Goal: Complete application form

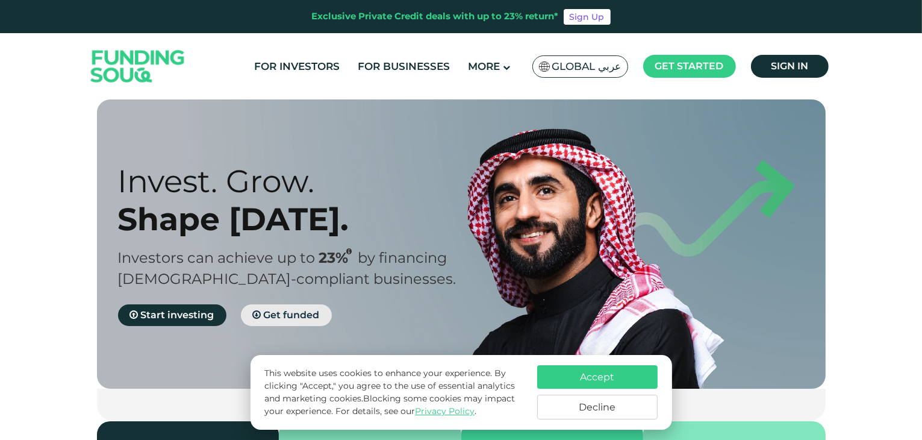
click at [296, 310] on span "Get funded" at bounding box center [292, 314] width 56 height 11
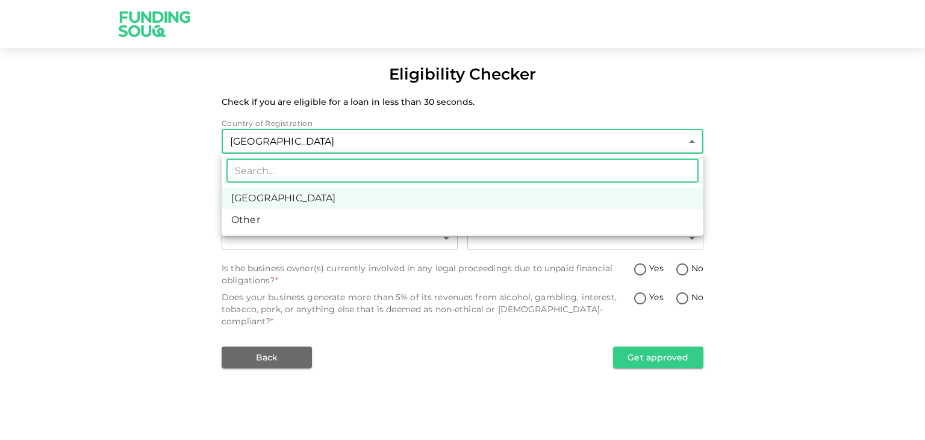
click at [688, 146] on body "Eligibility Checker Check if you are eligible for a loan in less than 30 second…" at bounding box center [462, 220] width 925 height 440
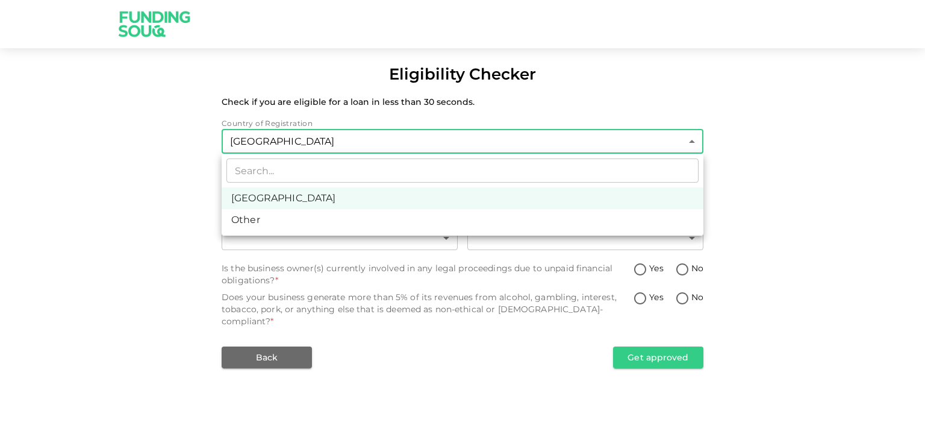
click at [688, 146] on div at bounding box center [462, 220] width 925 height 440
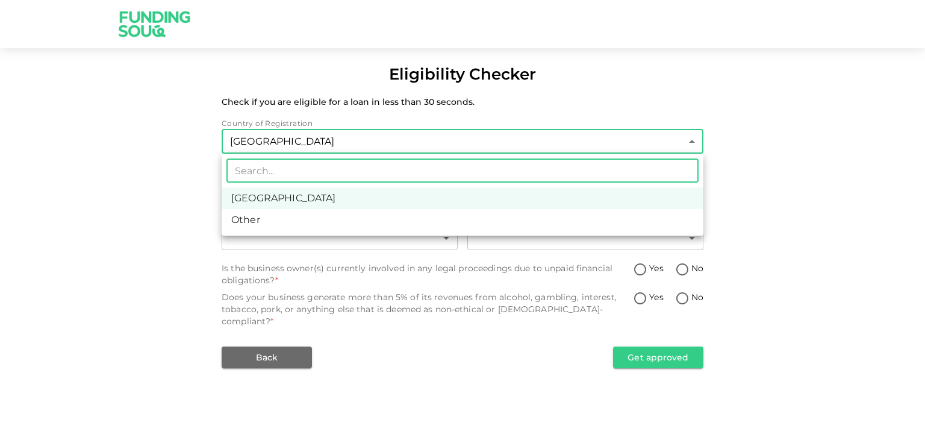
click at [688, 146] on body "Eligibility Checker Check if you are eligible for a loan in less than 30 second…" at bounding box center [462, 220] width 925 height 440
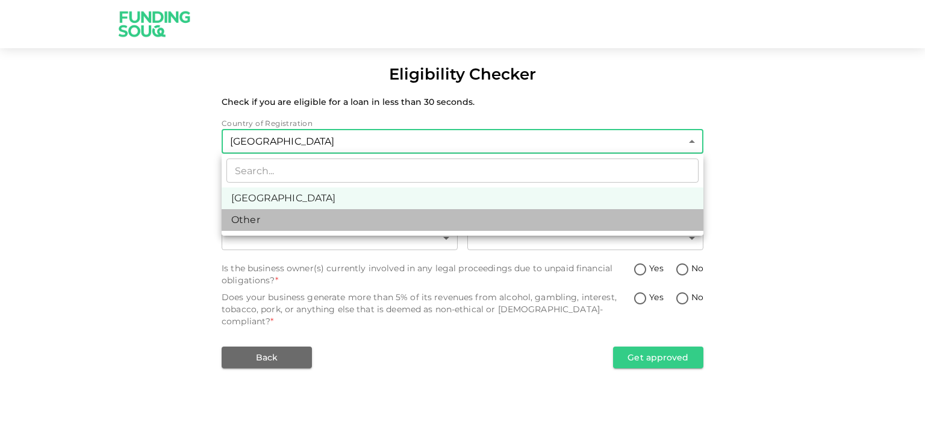
click at [623, 224] on li "Other" at bounding box center [463, 220] width 482 height 22
type input "3"
